Goal: Navigation & Orientation: Find specific page/section

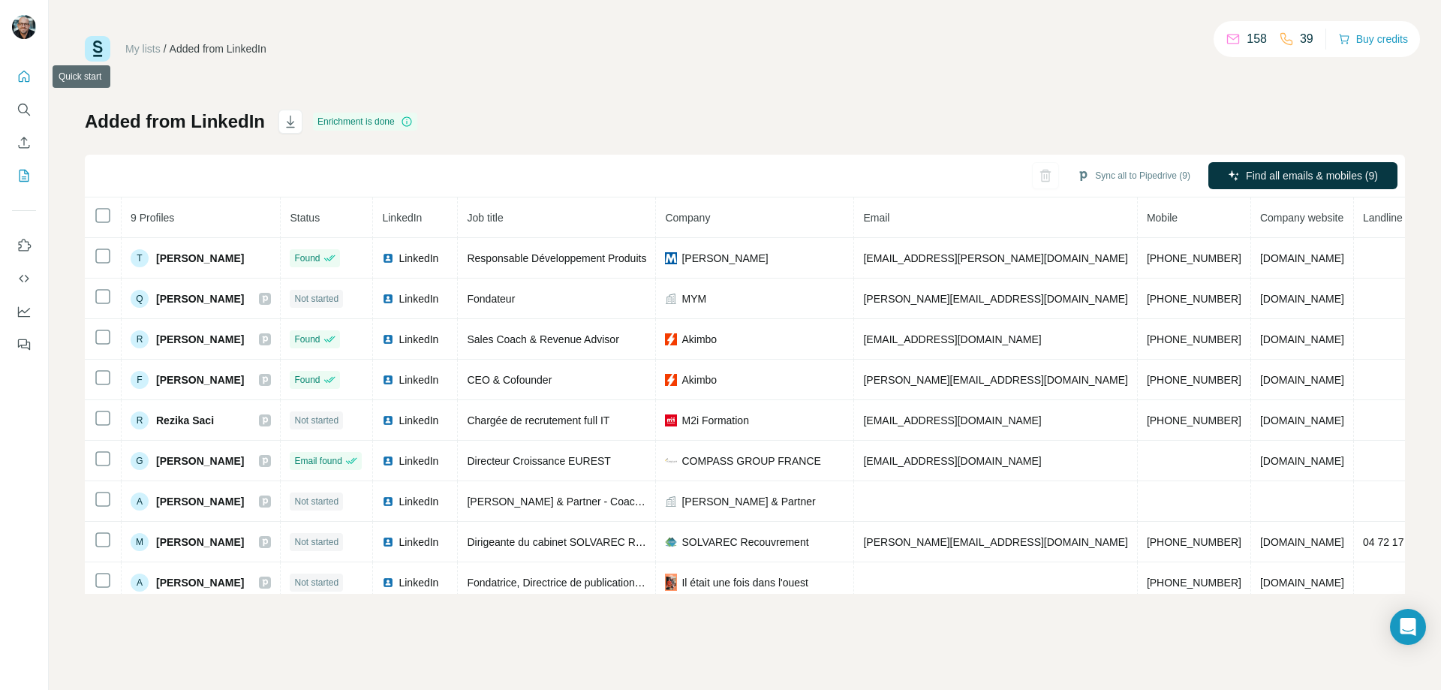
click at [27, 75] on icon "Quick start" at bounding box center [24, 76] width 15 height 15
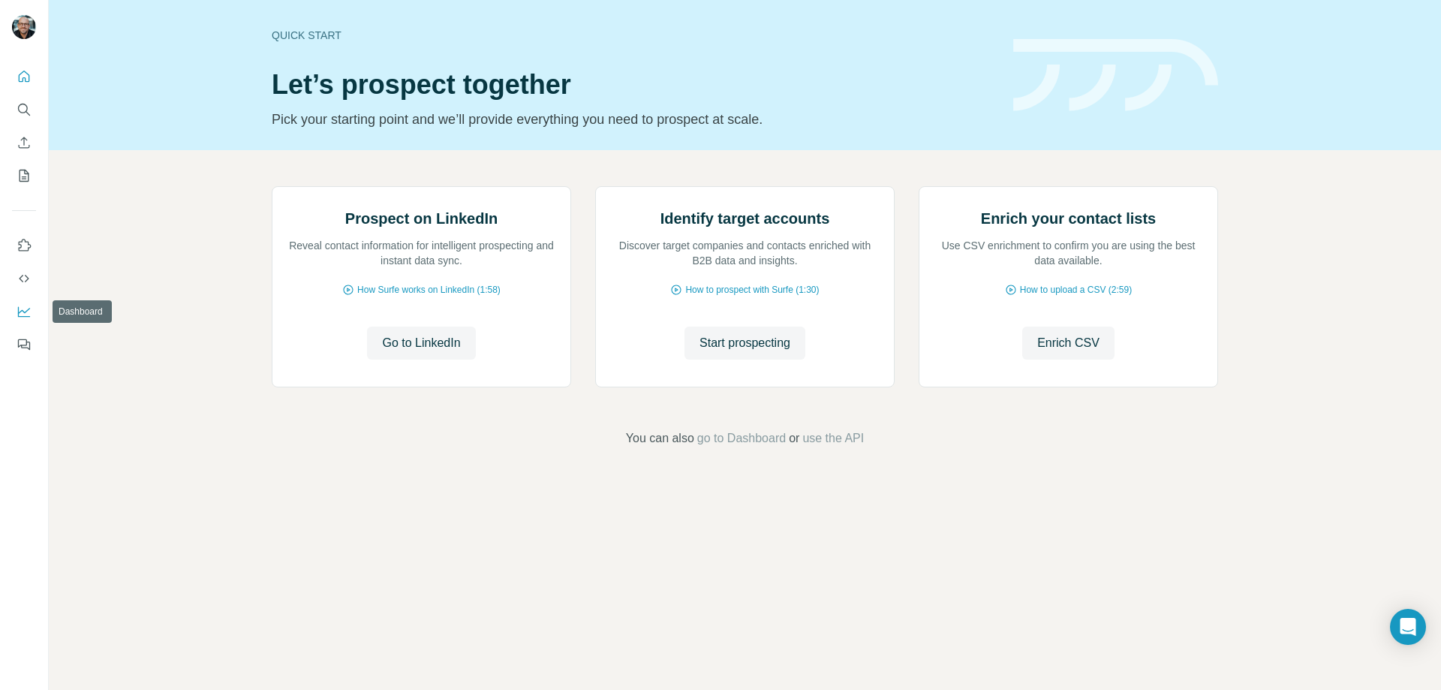
click at [29, 315] on icon "Dashboard" at bounding box center [24, 311] width 15 height 15
click at [26, 182] on icon "My lists" at bounding box center [25, 176] width 10 height 12
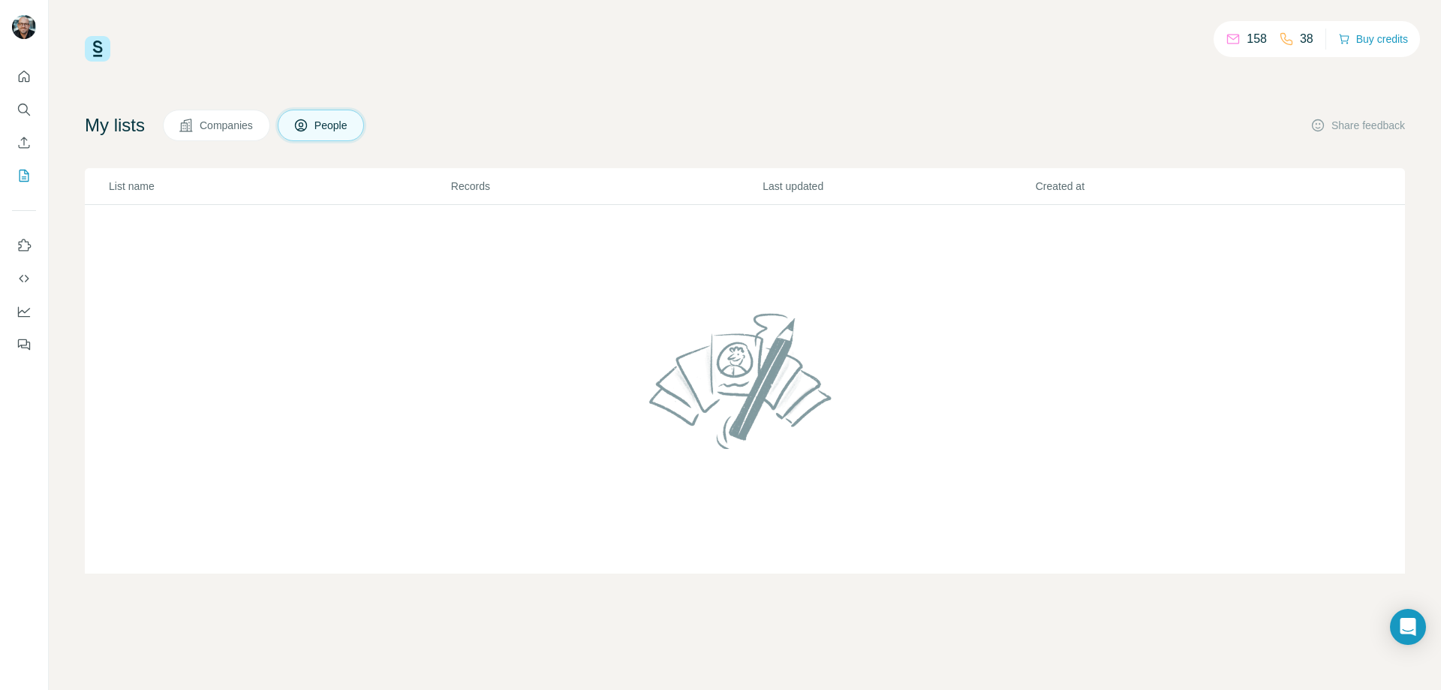
click at [270, 125] on button "Companies" at bounding box center [216, 126] width 107 height 32
click at [365, 125] on button "People" at bounding box center [321, 126] width 87 height 32
click at [19, 108] on icon "Search" at bounding box center [23, 109] width 10 height 10
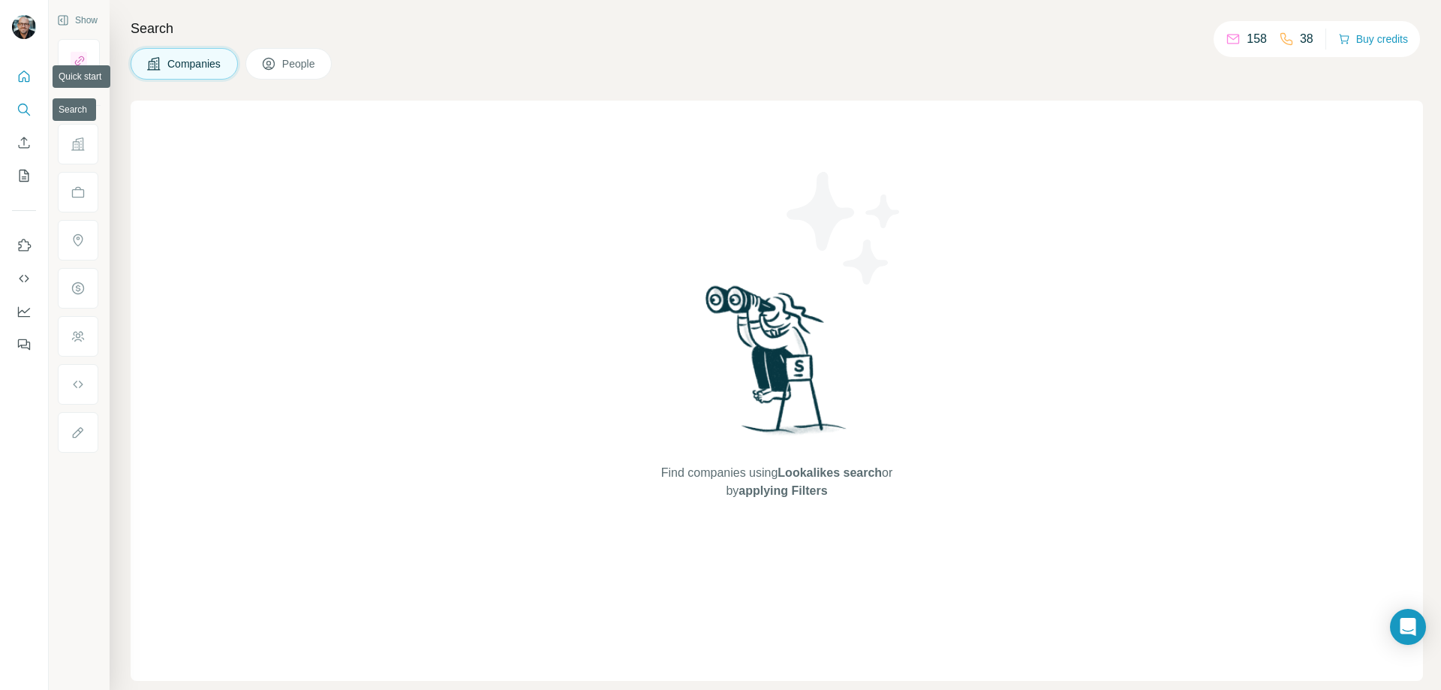
click at [32, 76] on button "Quick start" at bounding box center [24, 76] width 24 height 27
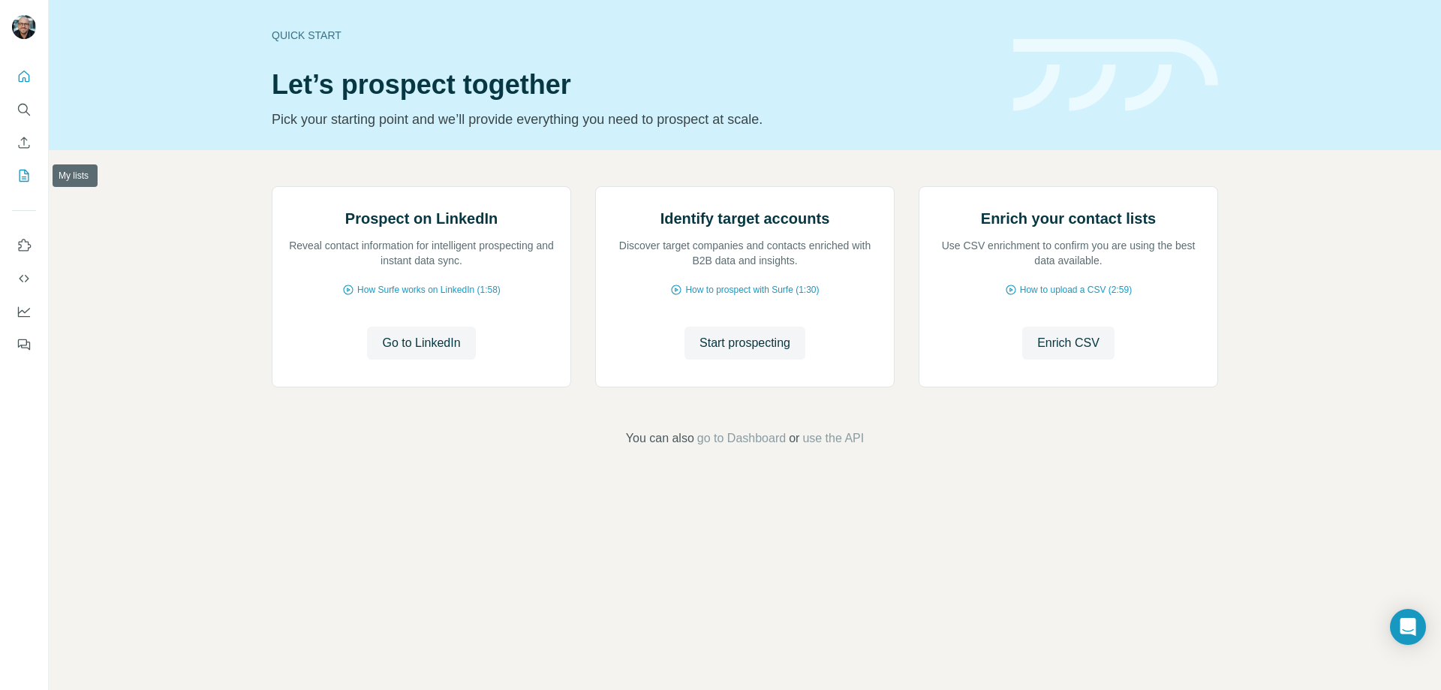
click at [26, 176] on icon "My lists" at bounding box center [24, 175] width 15 height 15
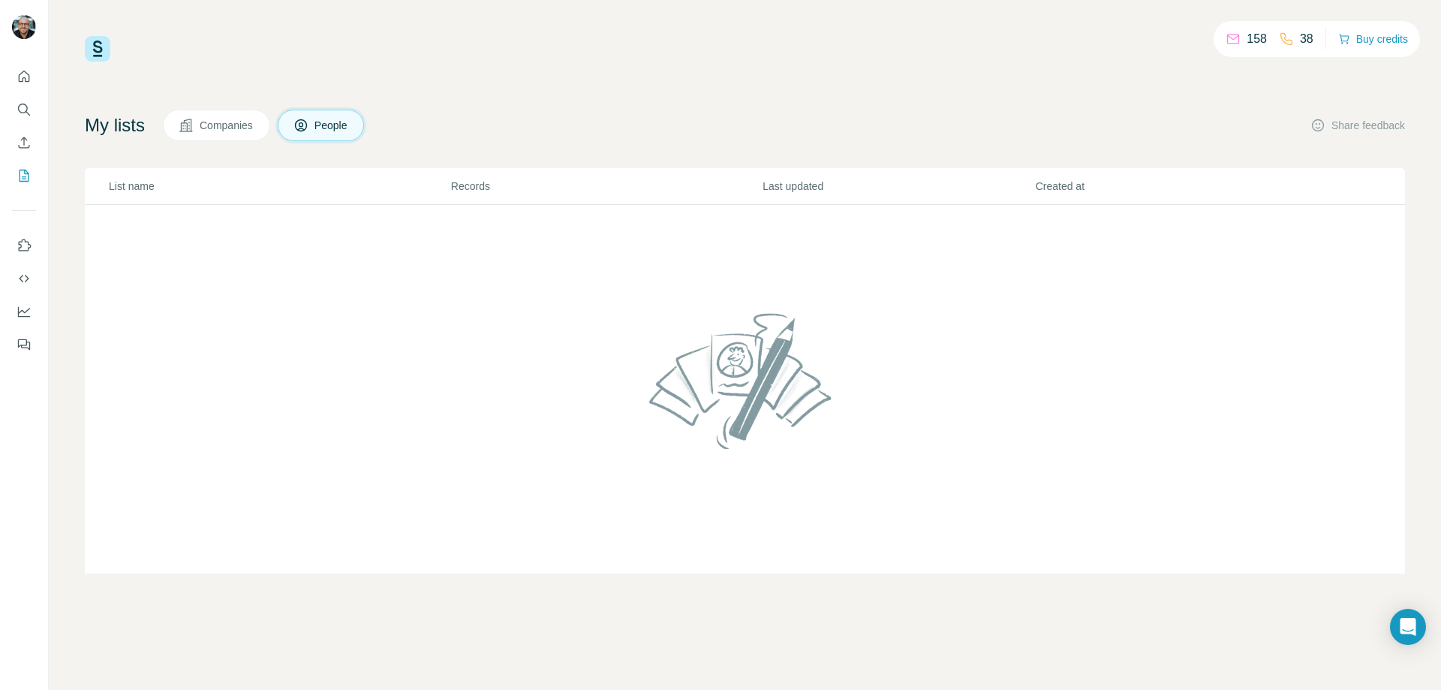
click at [137, 183] on p "List name" at bounding box center [279, 186] width 341 height 15
click at [105, 51] on img at bounding box center [98, 49] width 26 height 26
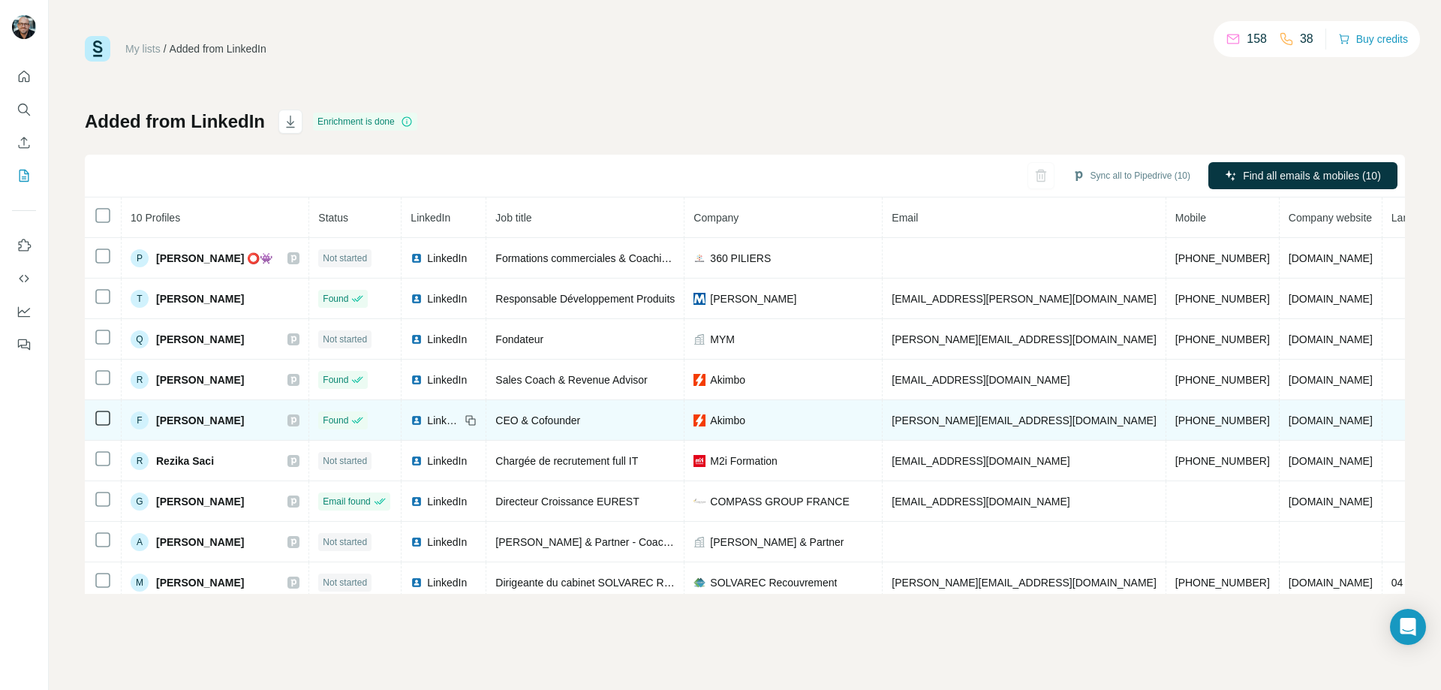
scroll to position [57, 0]
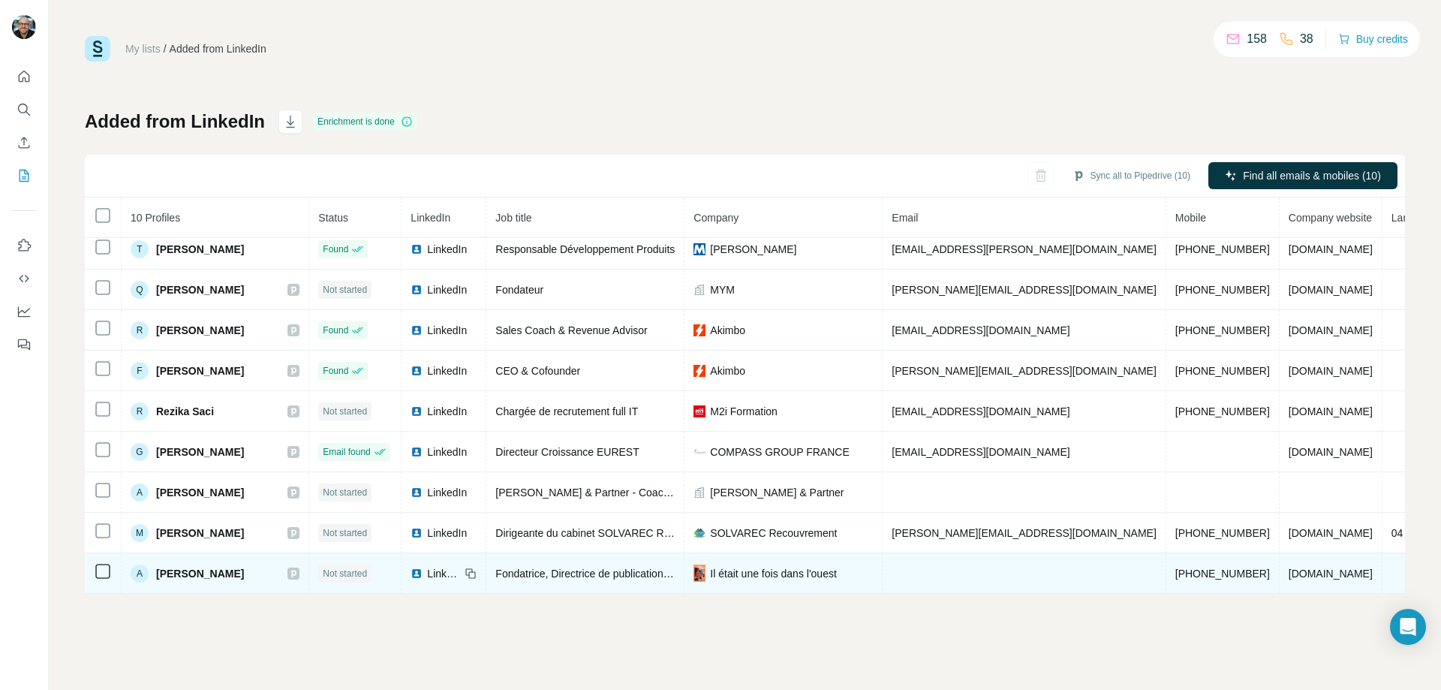
click at [162, 567] on span "Amélie Clairet" at bounding box center [200, 573] width 88 height 15
click at [212, 566] on span "Amélie Clairet" at bounding box center [200, 573] width 88 height 15
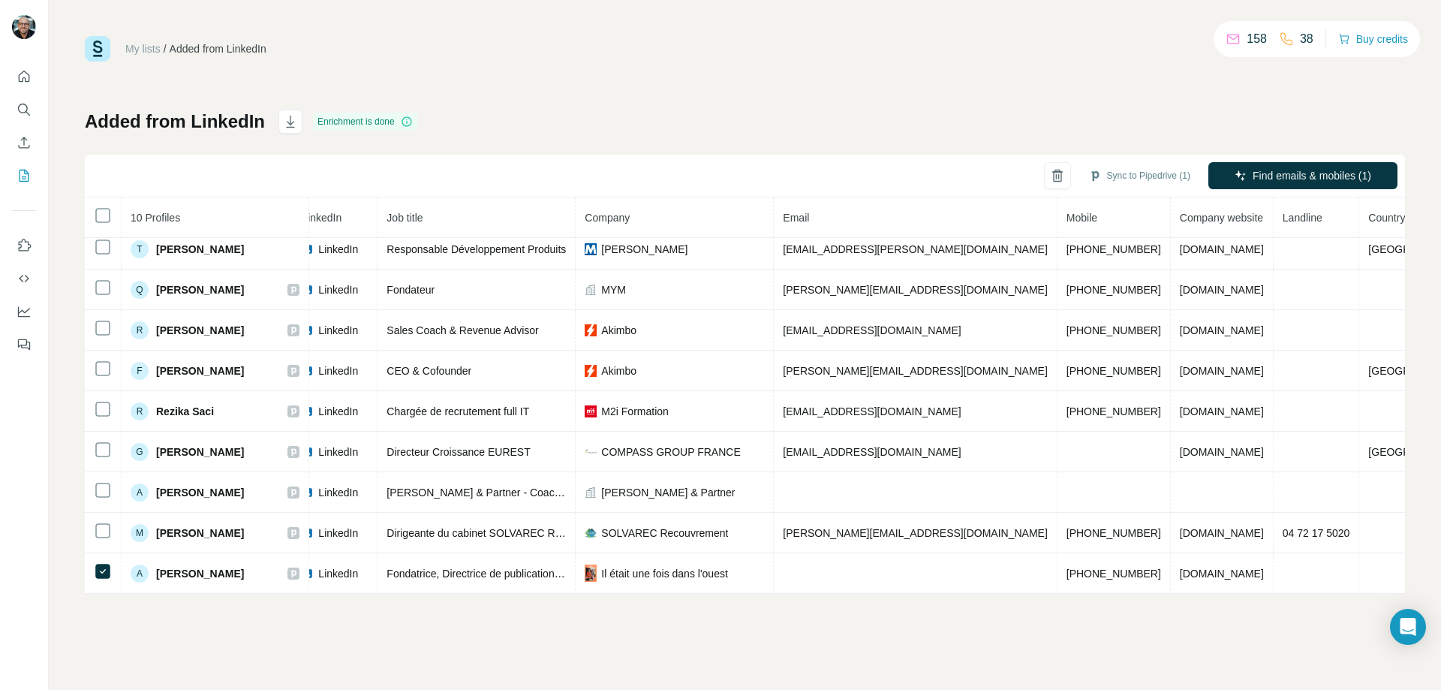
scroll to position [57, 128]
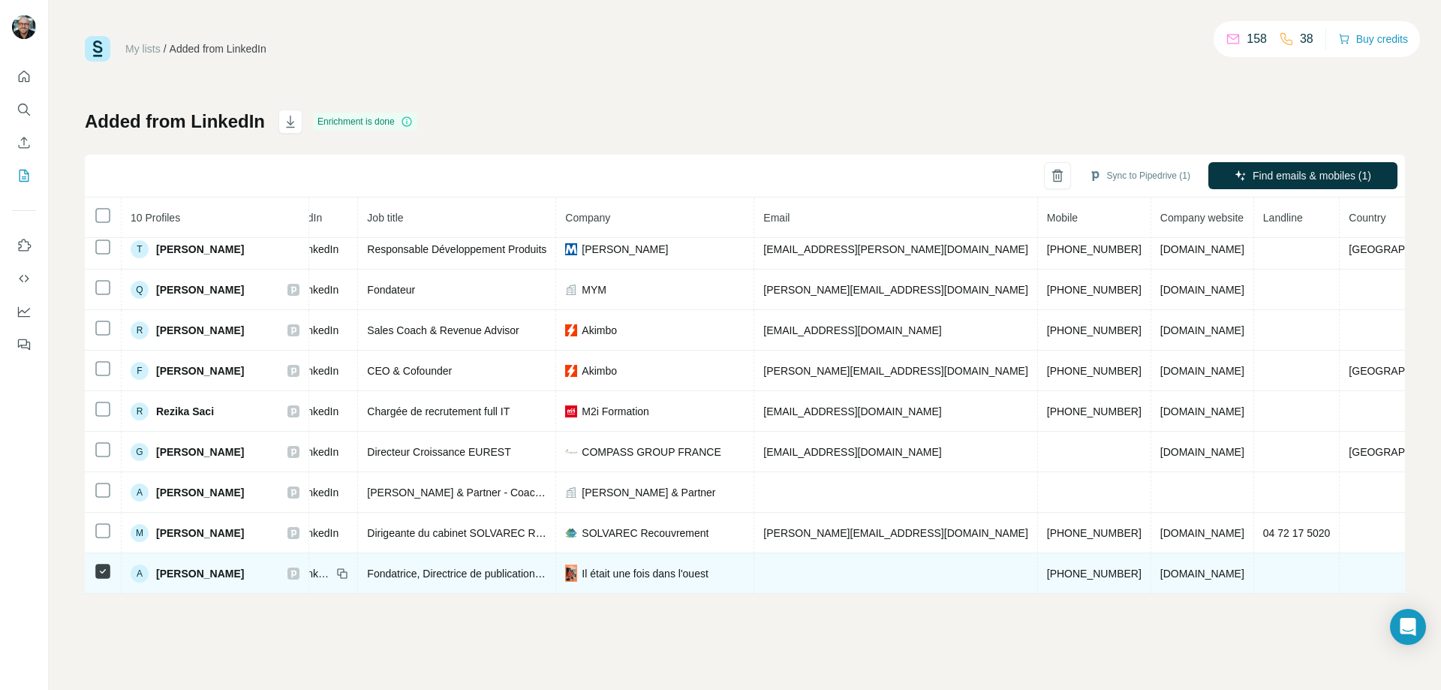
click at [425, 567] on span "Fondatrice, Directrice de publication associée & Rédactrice en chef" at bounding box center [523, 573] width 312 height 12
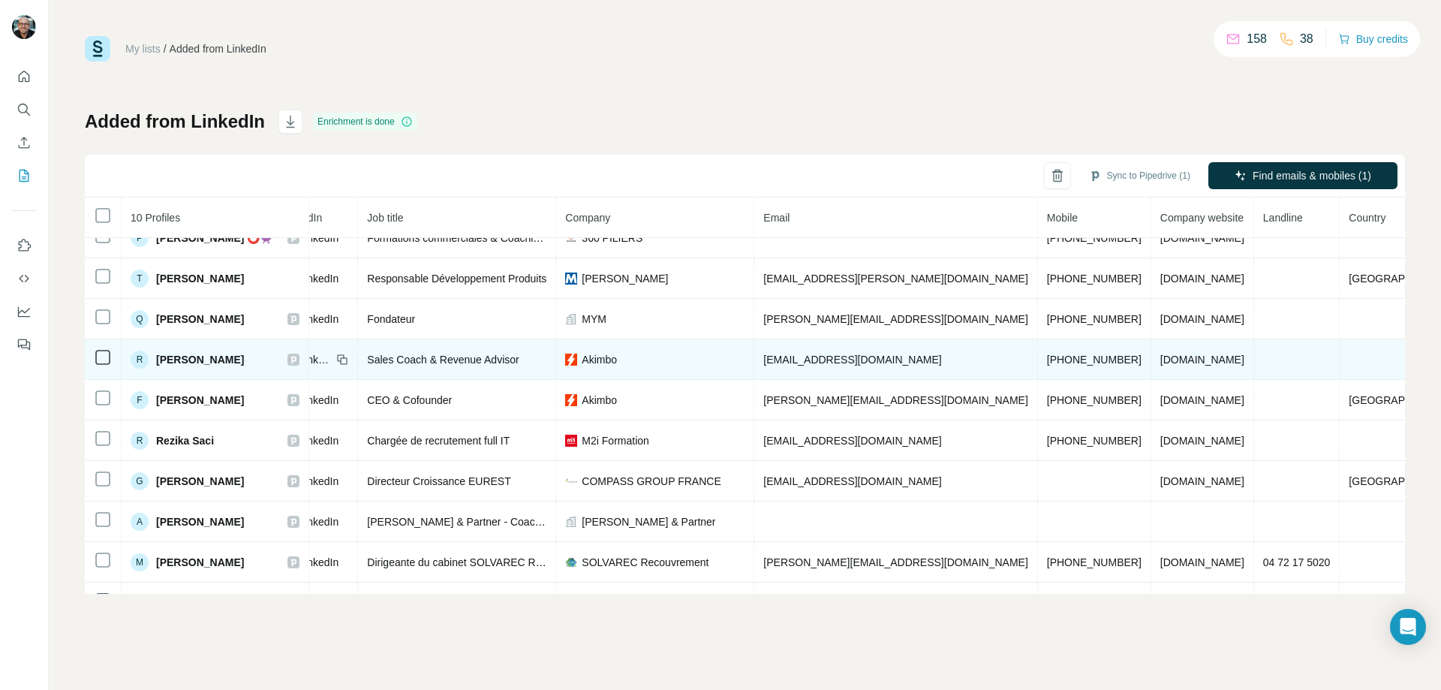
scroll to position [0, 128]
